Goal: Task Accomplishment & Management: Manage account settings

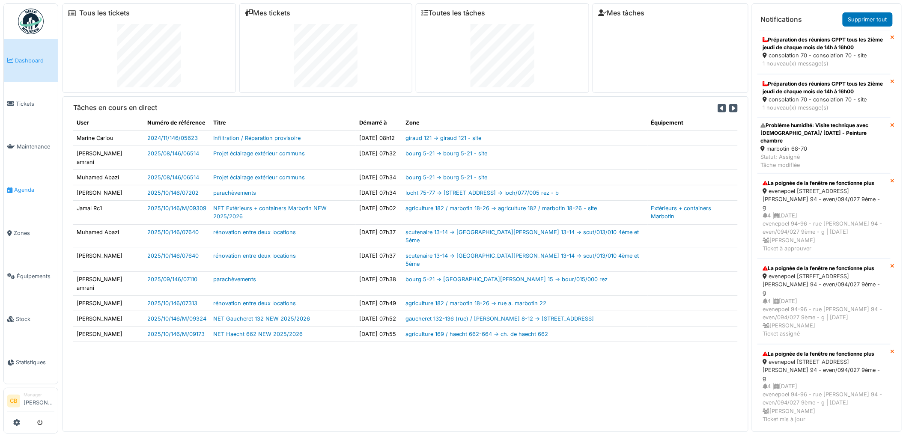
click at [30, 186] on span "Agenda" at bounding box center [34, 190] width 40 height 8
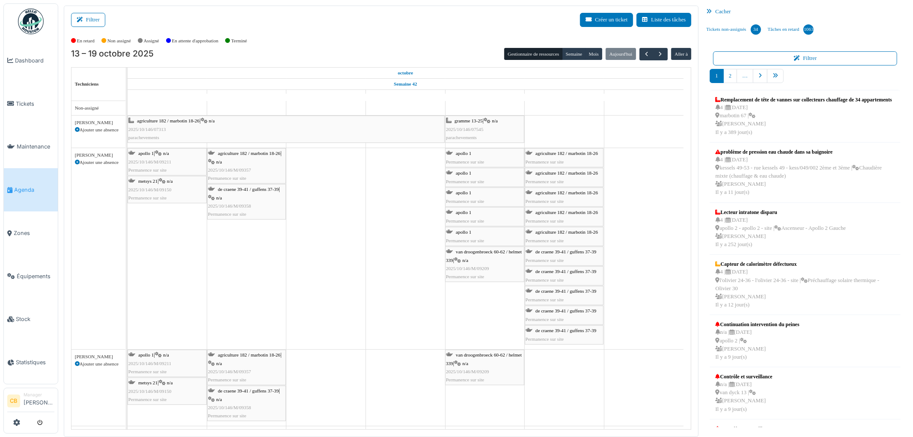
click at [22, 186] on span "Agenda" at bounding box center [34, 190] width 40 height 8
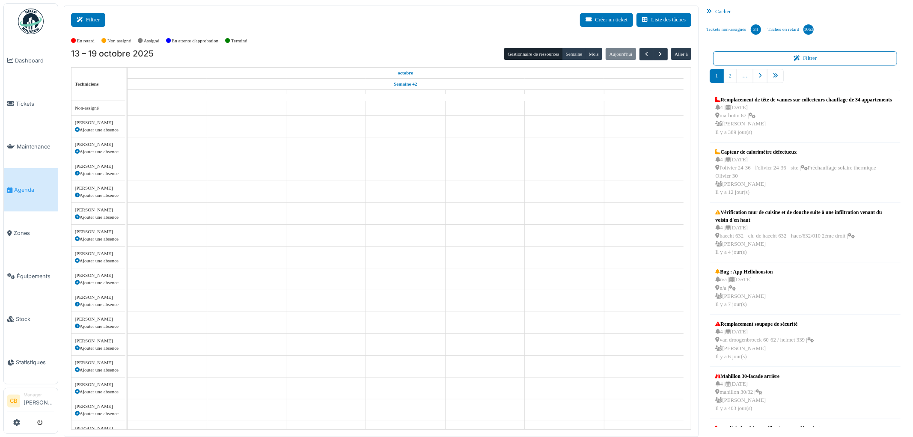
click at [91, 23] on button "Filtrer" at bounding box center [88, 20] width 34 height 14
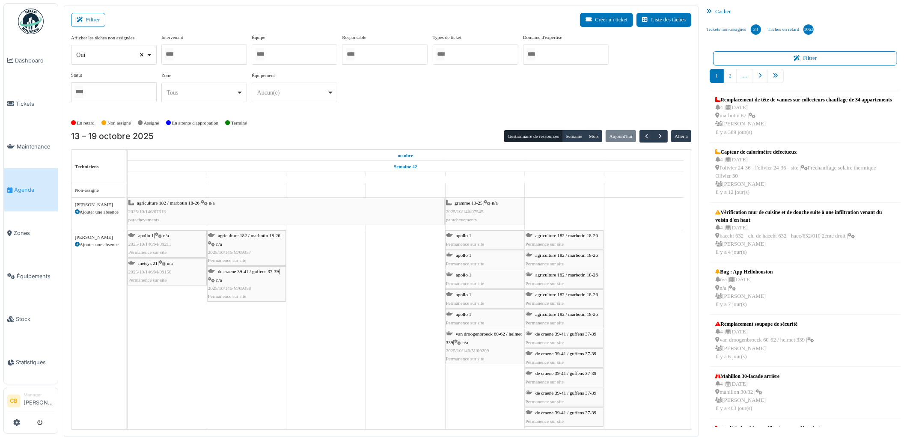
select select
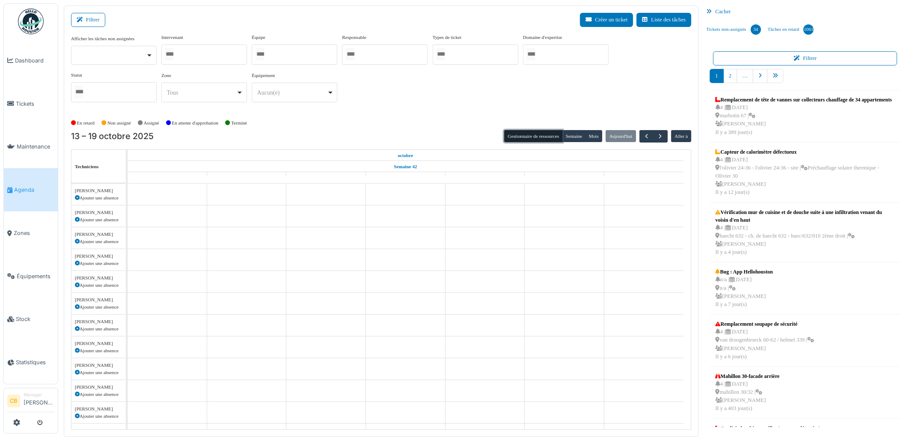
click at [540, 138] on button "Gestionnaire de ressources" at bounding box center [533, 136] width 58 height 12
click at [189, 56] on div at bounding box center [204, 55] width 86 height 20
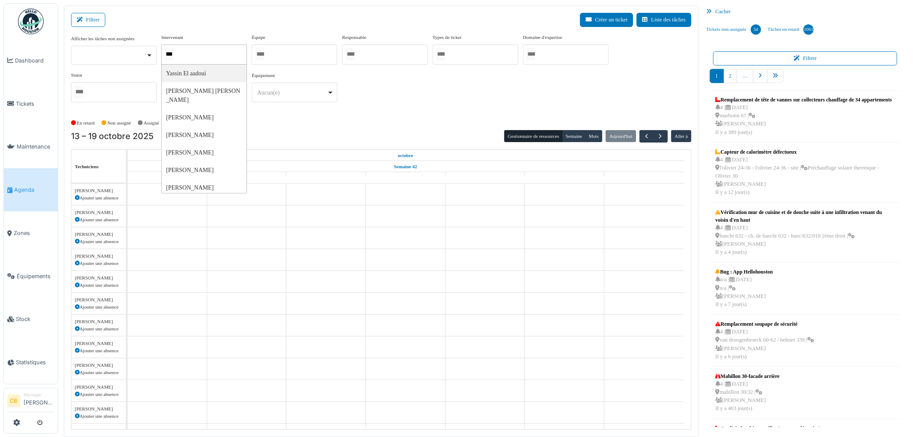
type input "****"
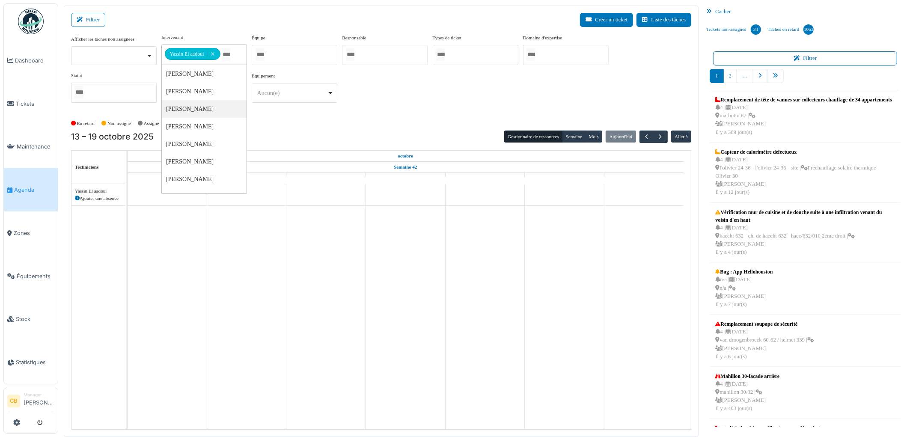
click at [266, 118] on div "En retard Non assigné Assigné En attente d'approbation Terminé" at bounding box center [381, 123] width 621 height 14
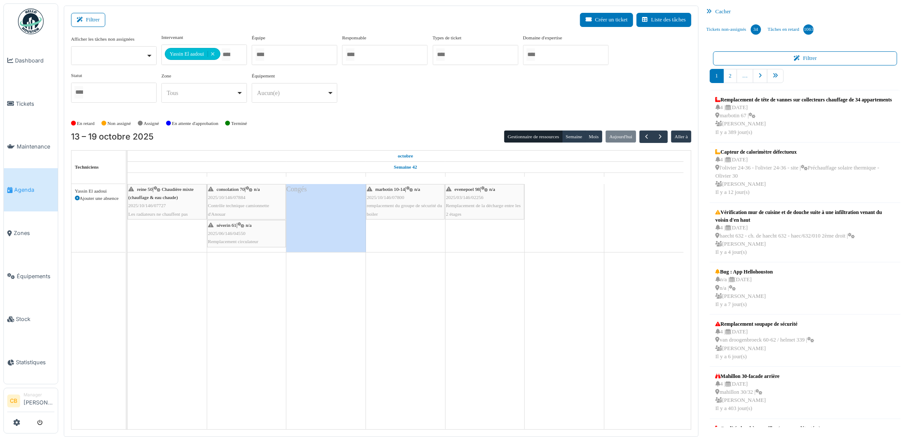
click at [471, 194] on div "evenepoel 98 | n/a 2025/03/146/02256 Remplacement de la décharge entre les 2 ét…" at bounding box center [484, 201] width 77 height 33
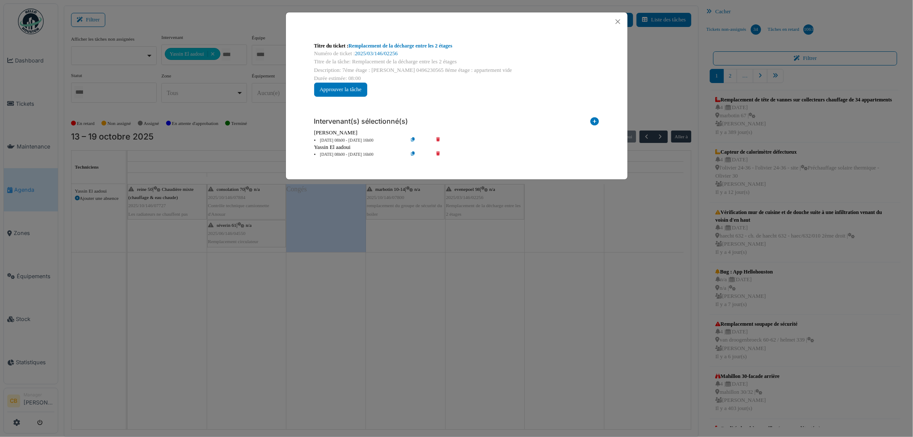
click at [470, 196] on div "Titre du ticket : Remplacement de la décharge entre les 2 étages Numéro de tick…" at bounding box center [456, 218] width 913 height 437
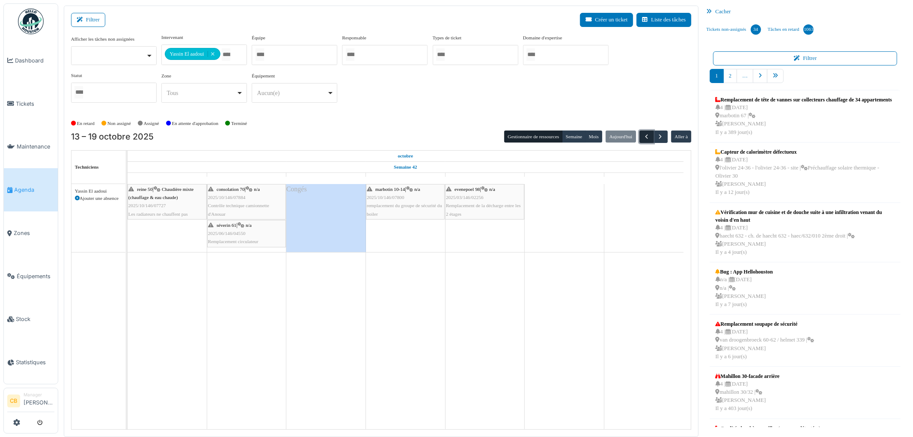
click at [643, 138] on span "button" at bounding box center [646, 136] width 7 height 7
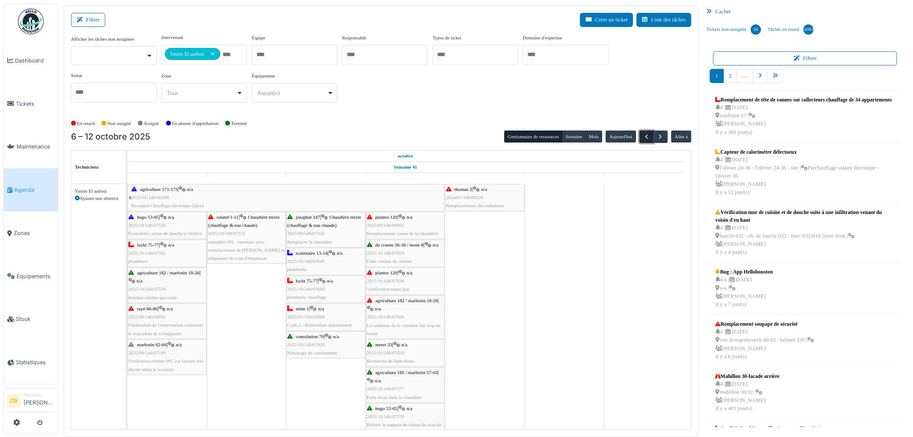
click at [641, 138] on button "button" at bounding box center [646, 137] width 14 height 12
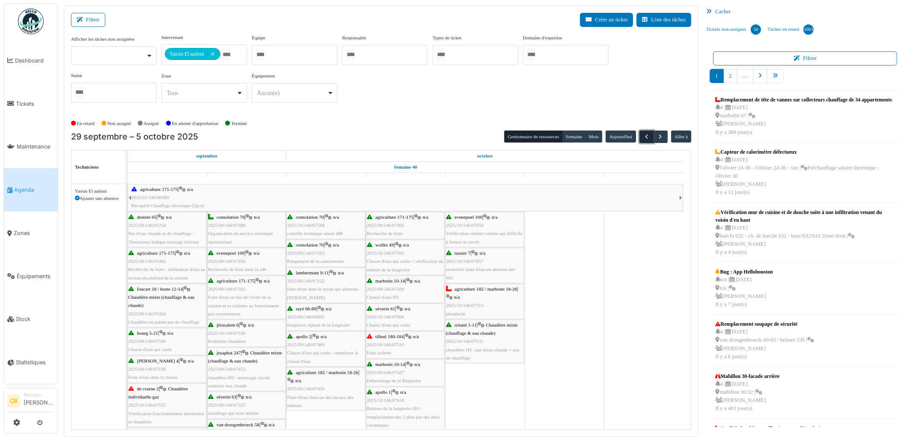
click at [641, 138] on button "button" at bounding box center [646, 137] width 14 height 12
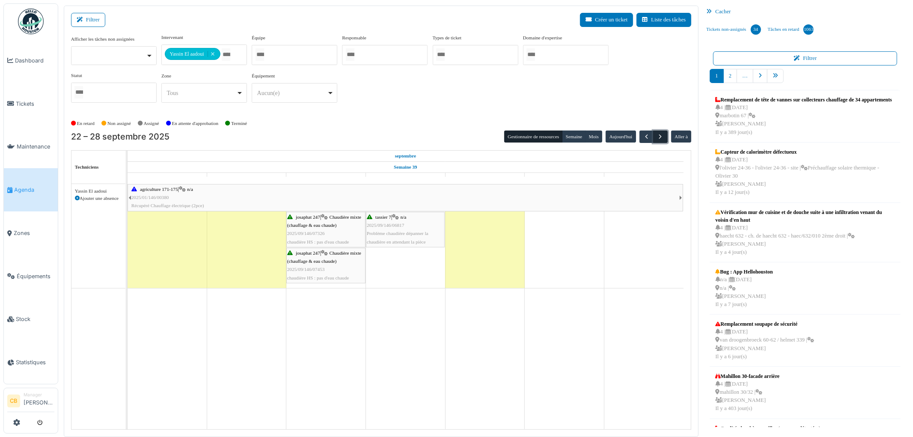
click at [661, 136] on span "button" at bounding box center [660, 136] width 7 height 7
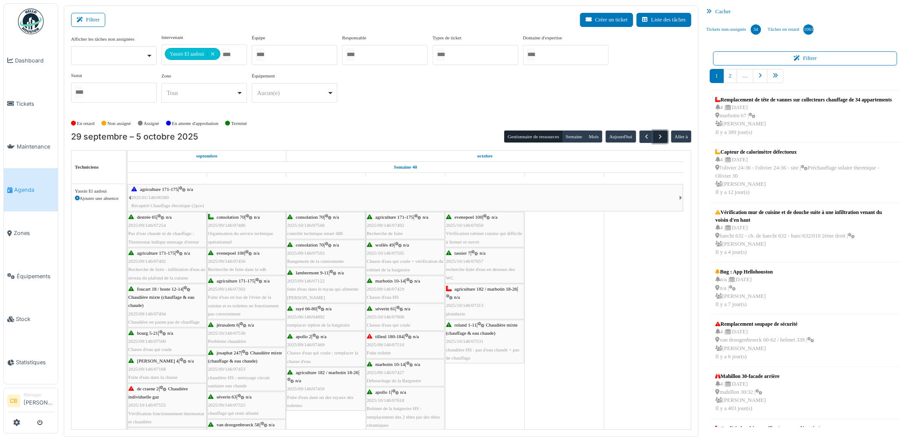
click at [661, 136] on span "button" at bounding box center [660, 136] width 7 height 7
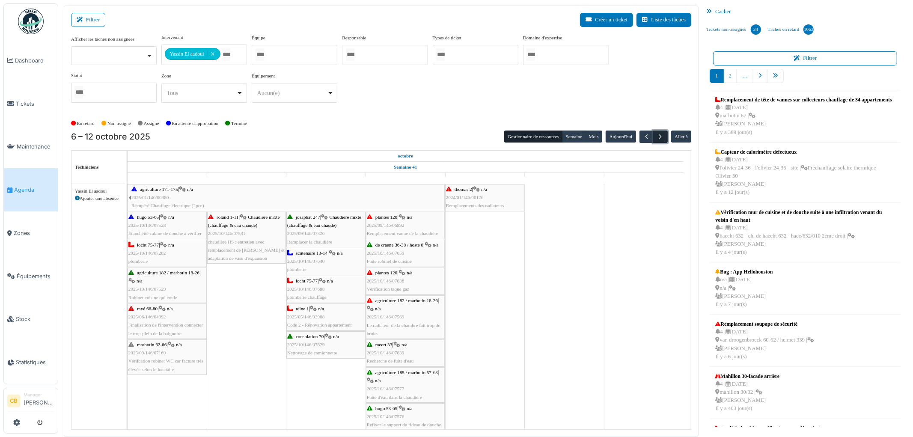
click at [661, 136] on span "button" at bounding box center [660, 136] width 7 height 7
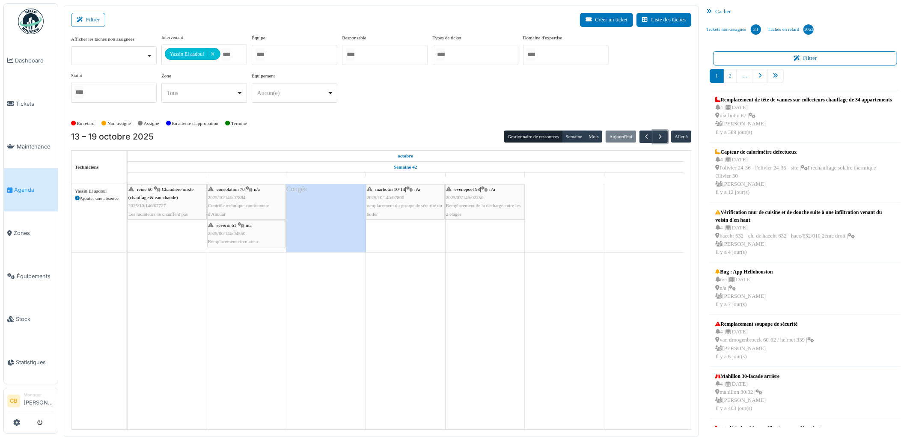
click at [501, 202] on div "evenepoel 98 | n/a 2025/03/146/02256 Remplacement de la décharge entre les 2 ét…" at bounding box center [484, 201] width 77 height 33
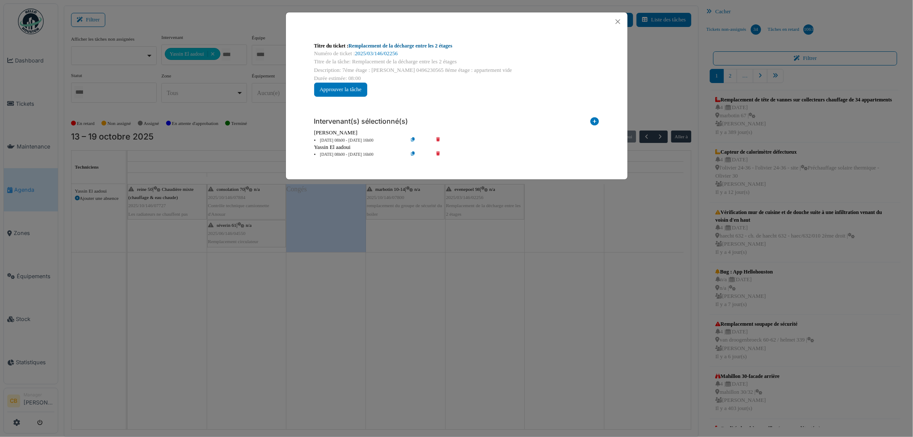
click at [386, 45] on link "Remplacement de la décharge entre les 2 étages" at bounding box center [400, 46] width 104 height 6
click at [618, 22] on button "Close" at bounding box center [618, 22] width 12 height 12
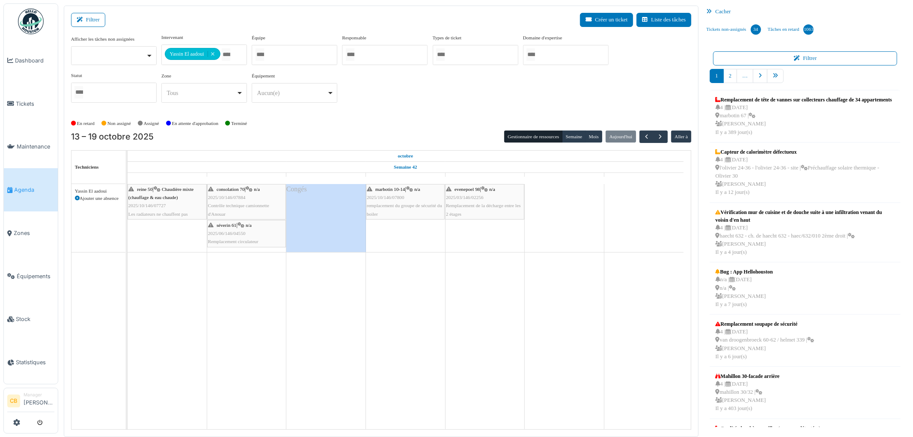
click at [428, 194] on div "marbotin 10-14 | n/a 2025/10/146/07800 remplacement du groupe de sécurité du bo…" at bounding box center [405, 201] width 77 height 33
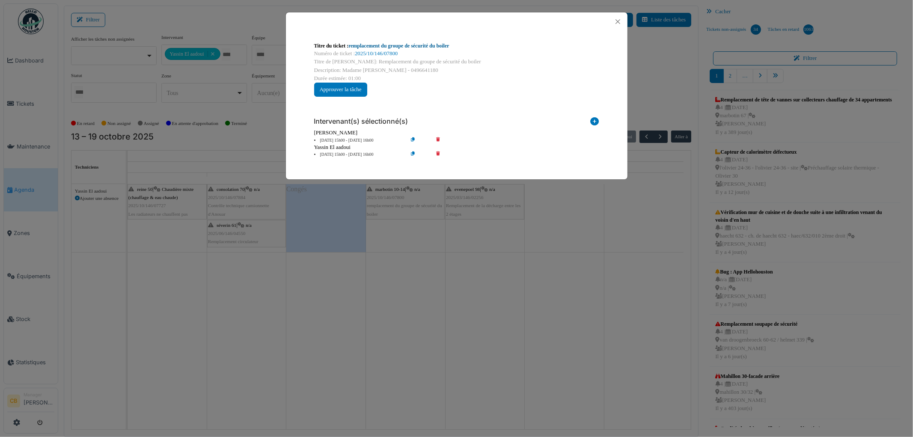
click at [398, 45] on link "remplacement du groupe de sécurité du boiler" at bounding box center [398, 46] width 101 height 6
click at [618, 22] on button "Close" at bounding box center [618, 22] width 12 height 12
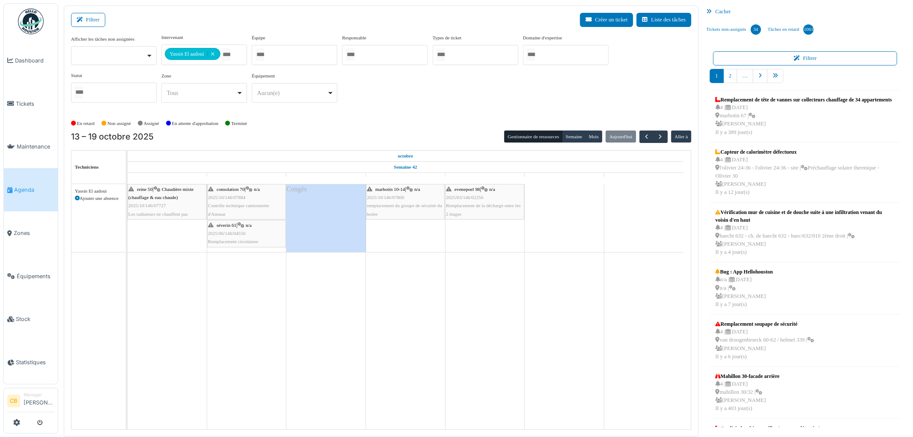
click at [461, 193] on div "evenepoel 98 | n/a 2025/03/146/02256 Remplacement de la décharge entre les 2 ét…" at bounding box center [484, 201] width 77 height 33
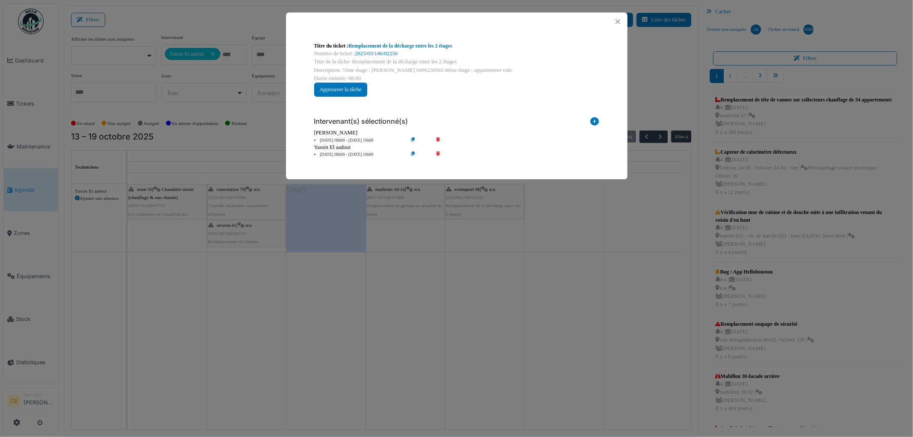
click at [438, 153] on icon at bounding box center [444, 155] width 24 height 6
click at [426, 252] on div "Titre du ticket : Remplacement de la décharge entre les 2 étages Numéro de tick…" at bounding box center [456, 218] width 913 height 437
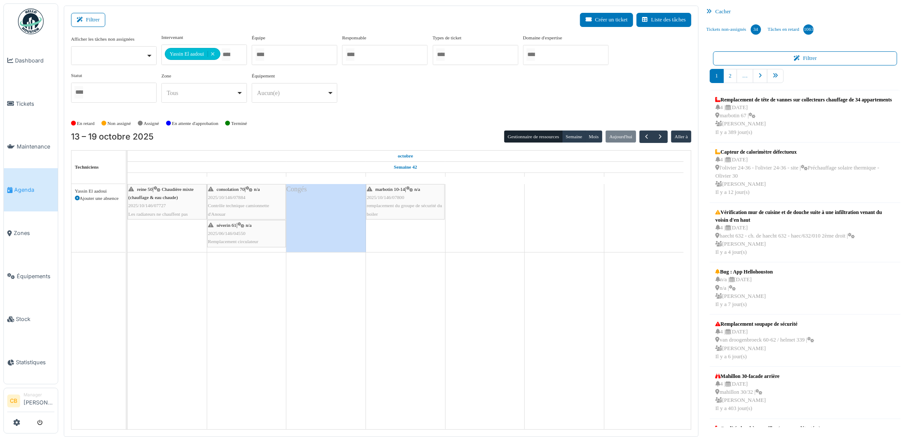
click at [76, 198] on icon at bounding box center [77, 198] width 5 height 5
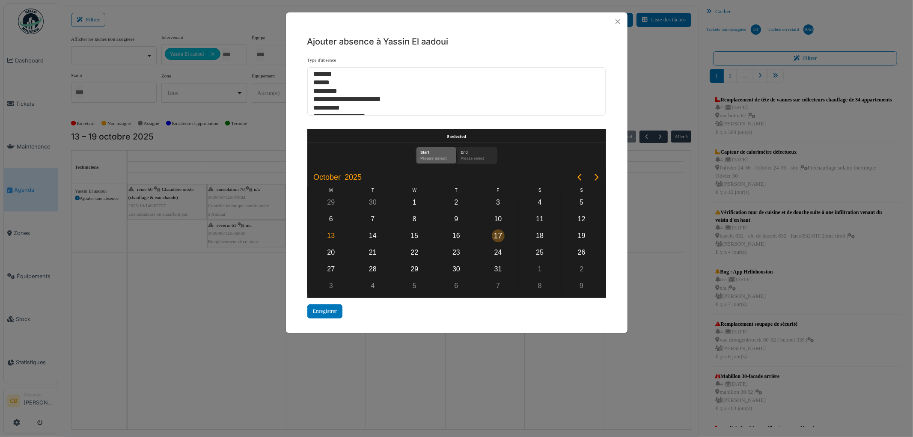
click at [493, 232] on div "17" at bounding box center [498, 235] width 13 height 13
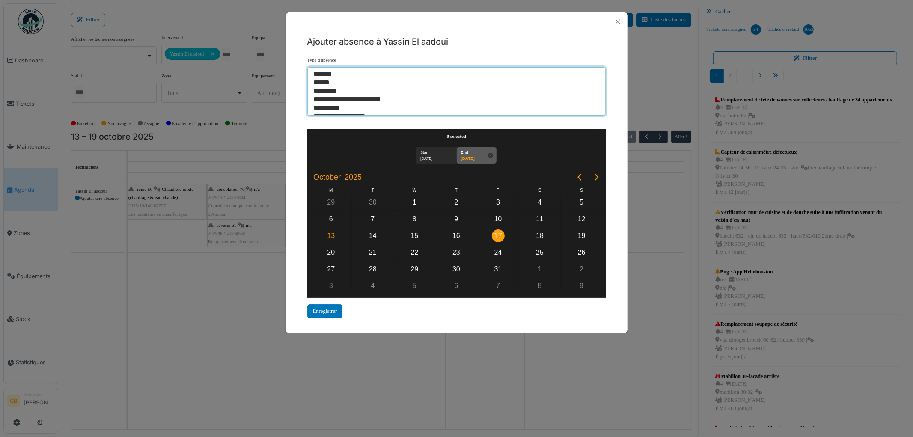
select select "**"
click at [321, 83] on option "******" at bounding box center [453, 83] width 280 height 9
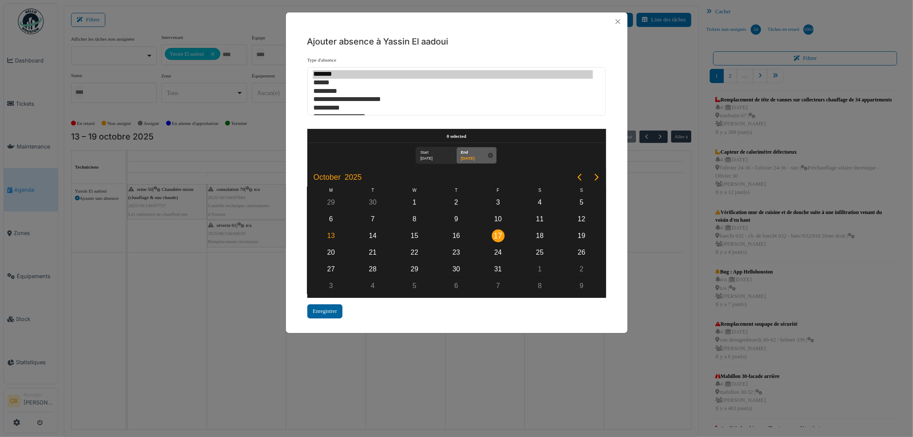
click at [335, 310] on div "Enregistrer" at bounding box center [325, 311] width 36 height 14
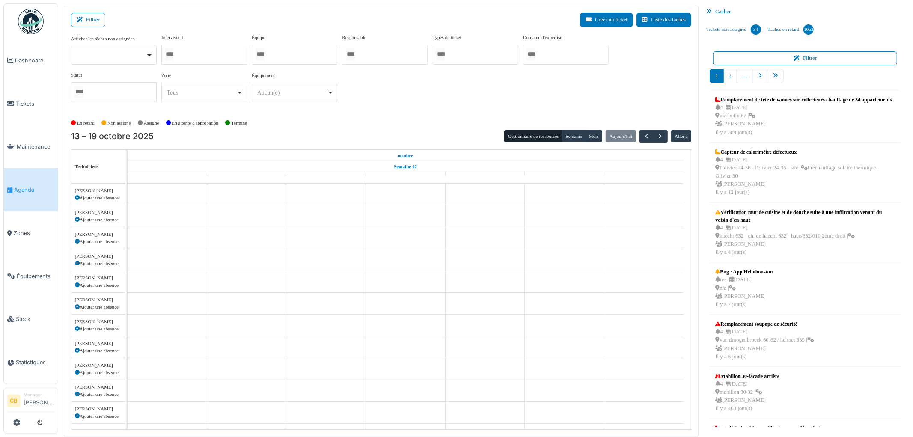
scroll to position [223, 0]
click at [214, 53] on div at bounding box center [204, 55] width 86 height 20
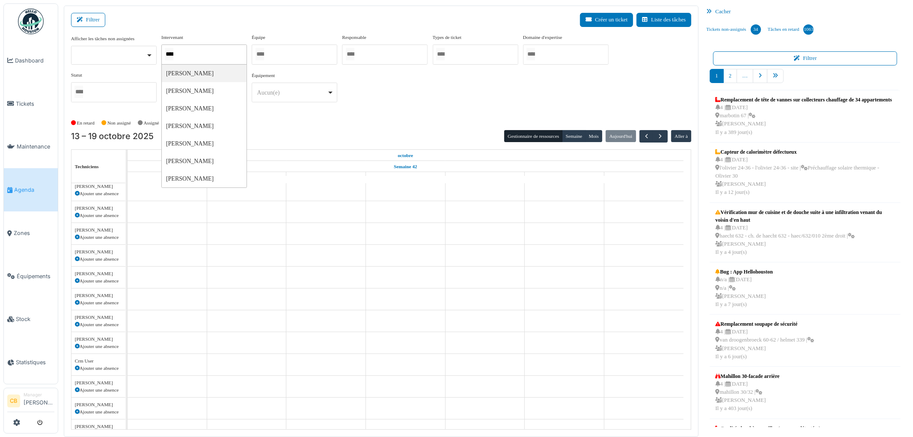
type input "*****"
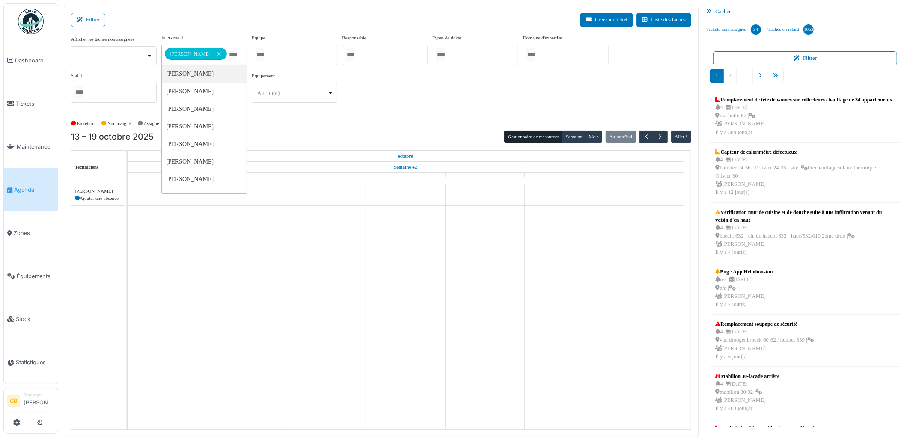
scroll to position [0, 0]
click at [324, 116] on div "**********" at bounding box center [381, 221] width 635 height 431
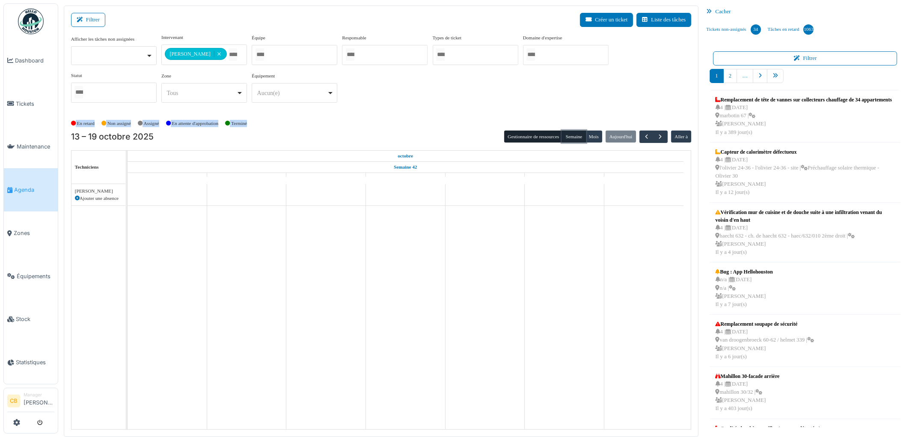
click at [572, 140] on button "Semaine" at bounding box center [574, 137] width 24 height 12
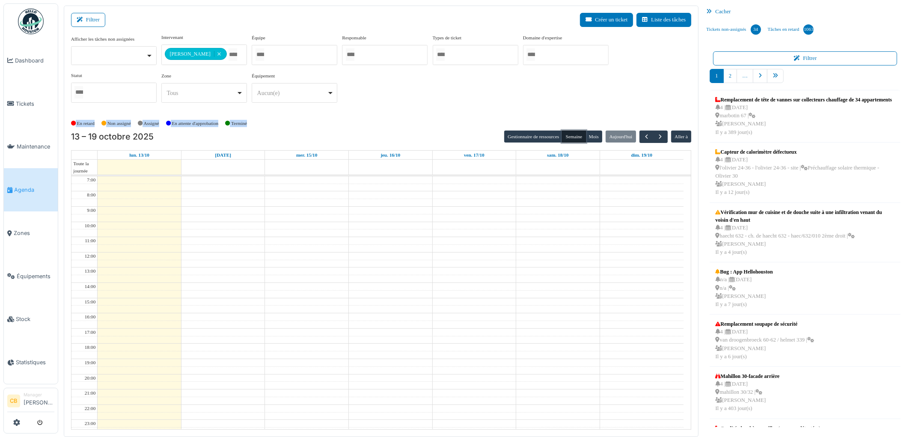
click at [572, 140] on button "Semaine" at bounding box center [574, 137] width 24 height 12
click at [551, 110] on div "**********" at bounding box center [381, 75] width 621 height 83
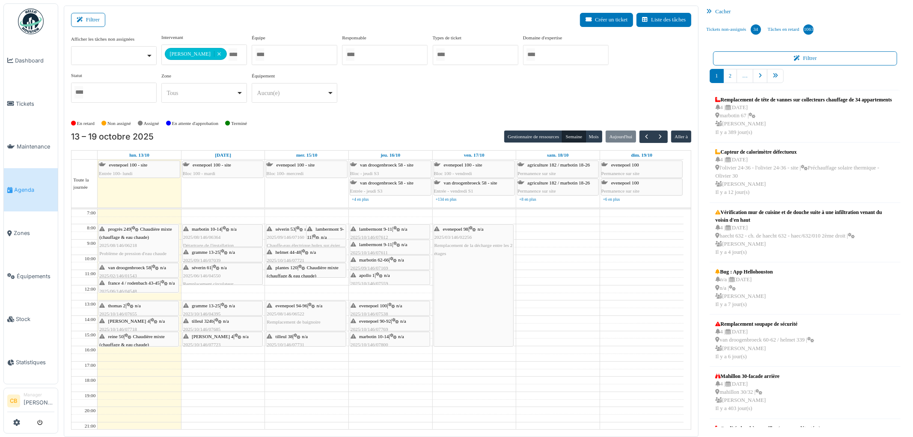
click at [150, 285] on span "france 4 / rodenbach 43-45" at bounding box center [134, 282] width 52 height 5
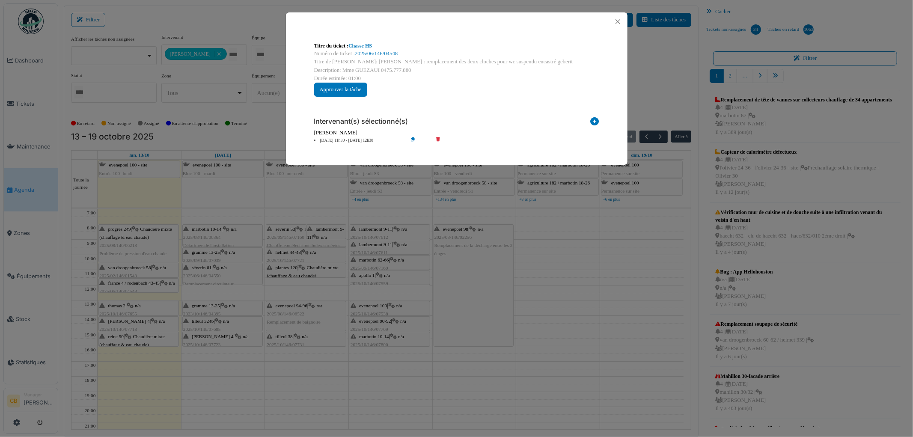
click at [150, 285] on div "Titre du ticket : Chasse HS Numéro de ticket : 2025/06/146/04548 Titre de la tâ…" at bounding box center [456, 218] width 913 height 437
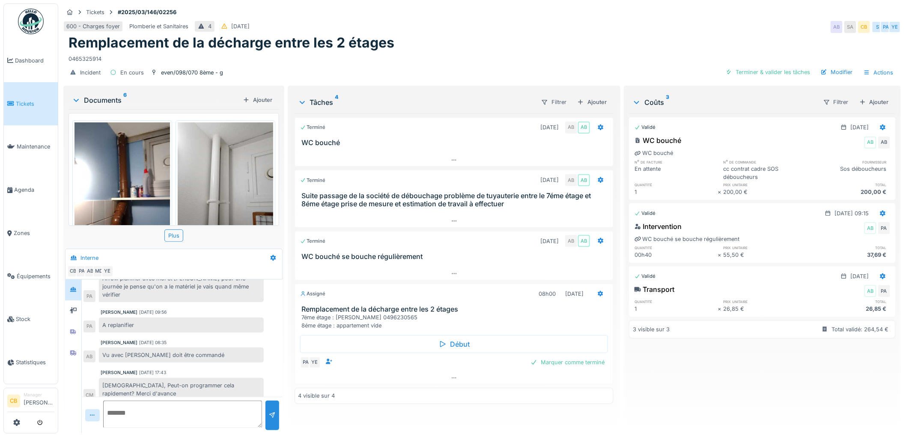
scroll to position [7, 0]
click at [446, 373] on div at bounding box center [454, 378] width 318 height 12
